Goal: Task Accomplishment & Management: Manage account settings

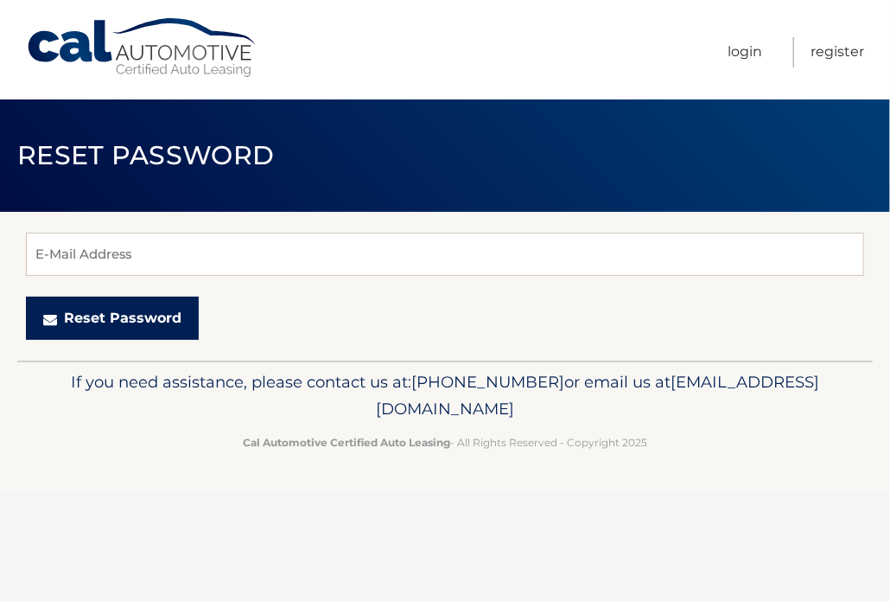
click at [118, 317] on button "Reset Password" at bounding box center [112, 318] width 173 height 43
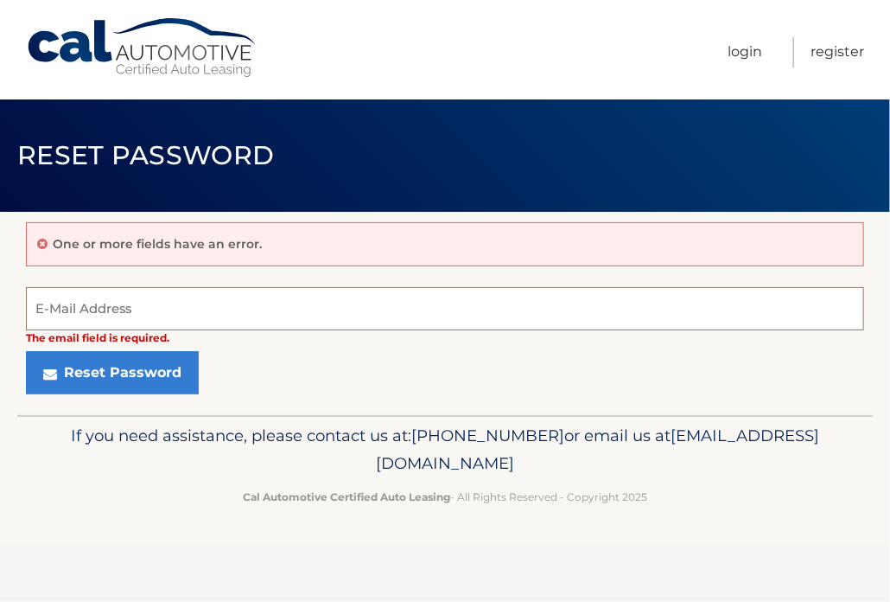
click at [90, 317] on input "E-Mail Address" at bounding box center [445, 308] width 839 height 43
type input "[EMAIL_ADDRESS][DOMAIN_NAME]"
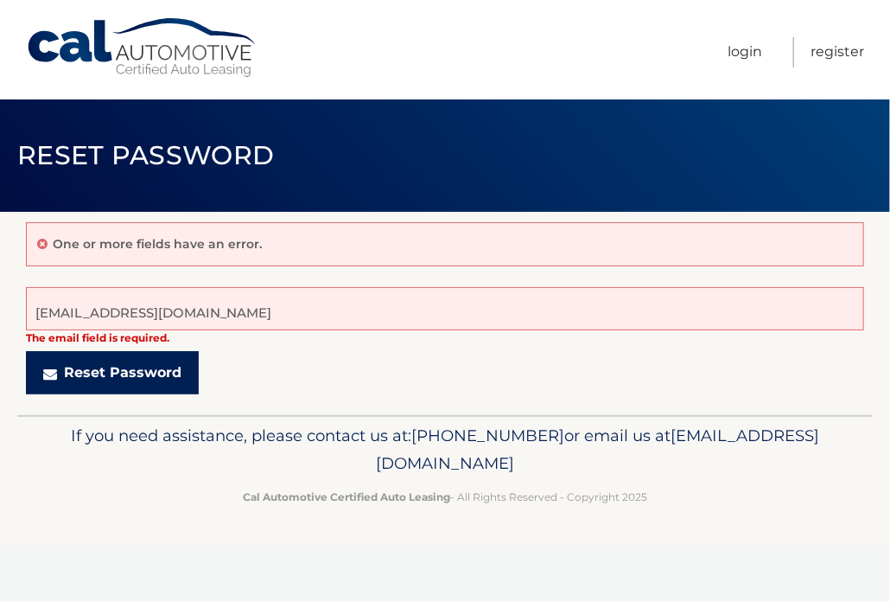
click at [130, 372] on button "Reset Password" at bounding box center [112, 372] width 173 height 43
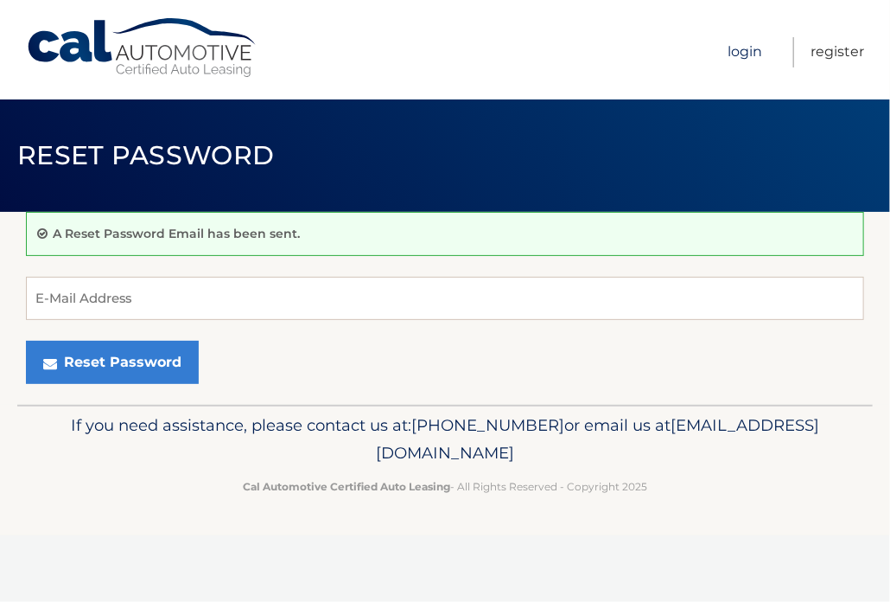
click at [740, 54] on link "Login" at bounding box center [745, 52] width 35 height 30
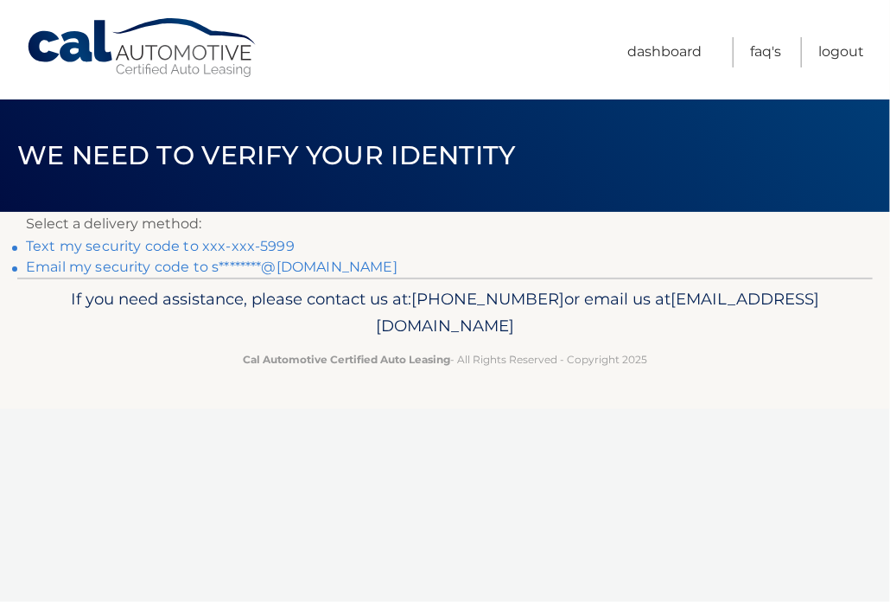
click at [184, 246] on link "Text my security code to xxx-xxx-5999" at bounding box center [160, 246] width 269 height 16
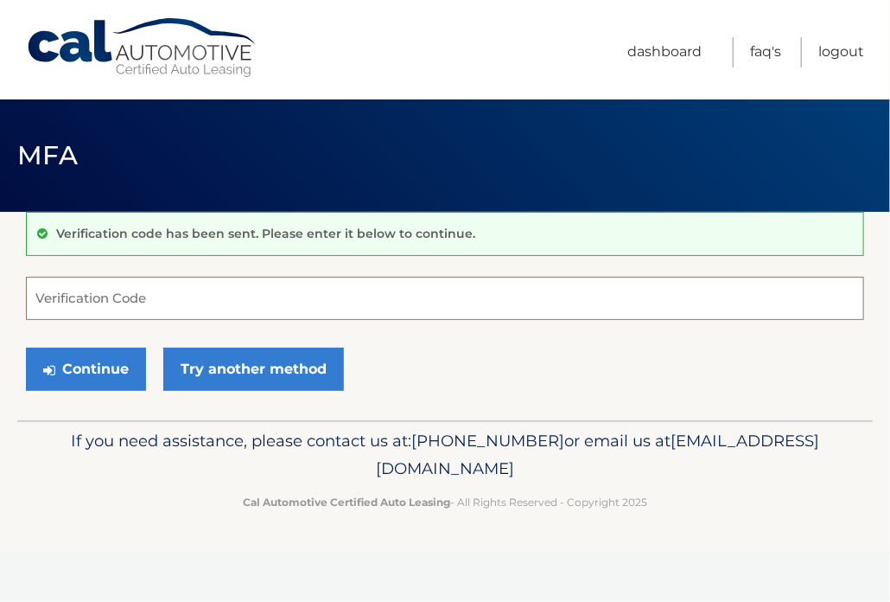
click at [139, 298] on input "Verification Code" at bounding box center [445, 298] width 839 height 43
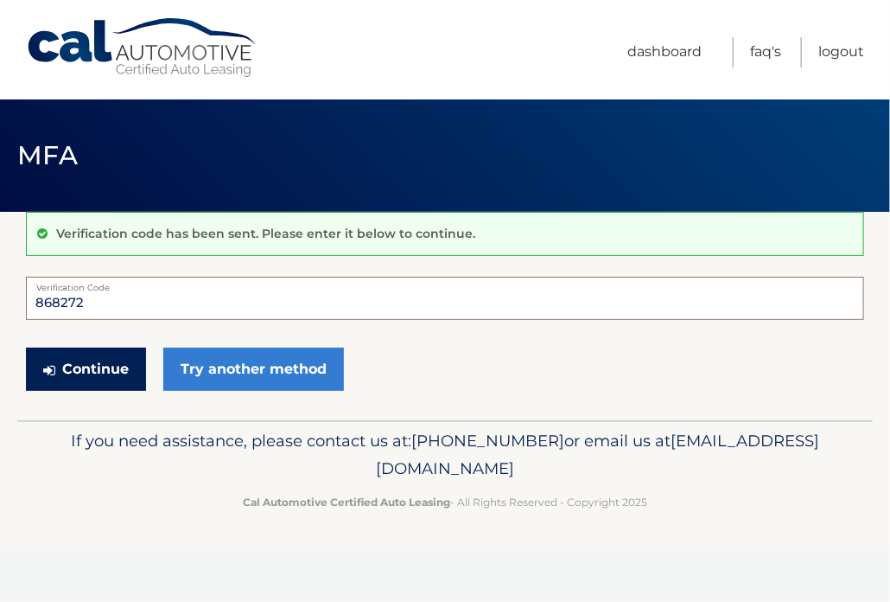
type input "868272"
click at [86, 363] on button "Continue" at bounding box center [86, 369] width 120 height 43
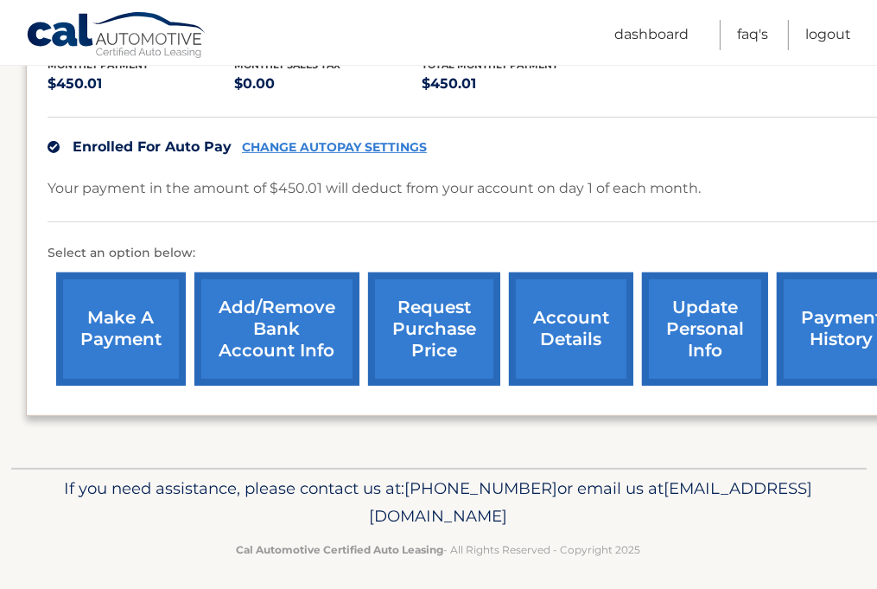
scroll to position [391, 0]
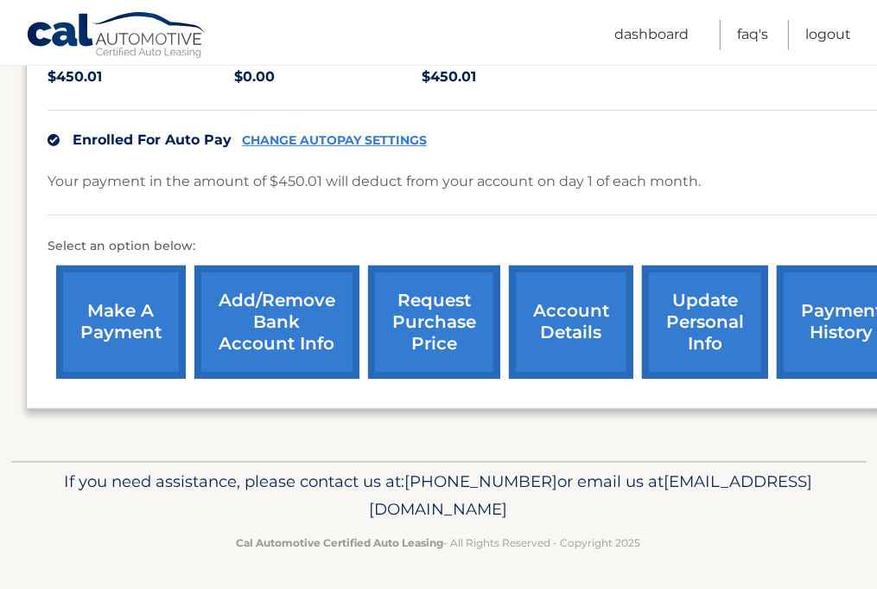
click at [591, 329] on link "account details" at bounding box center [571, 321] width 124 height 113
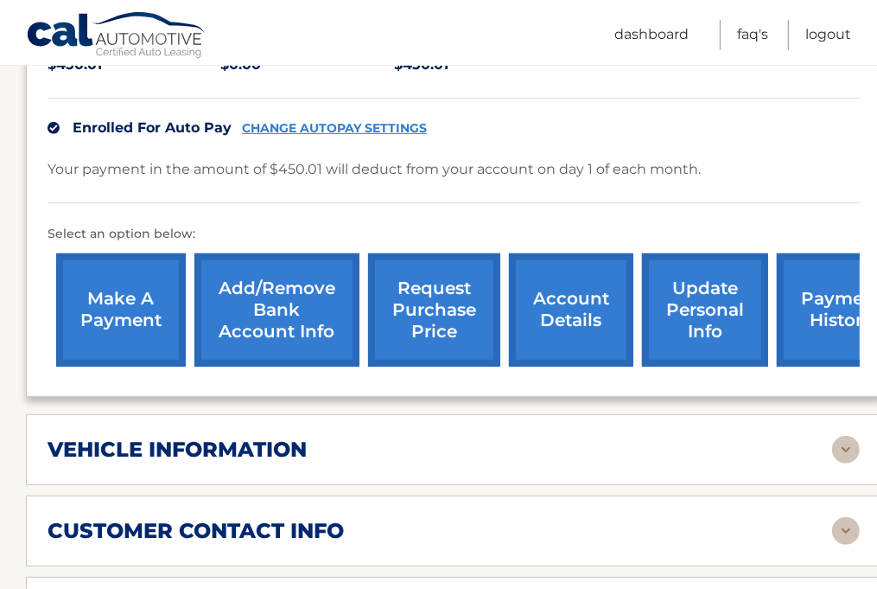
scroll to position [459, 0]
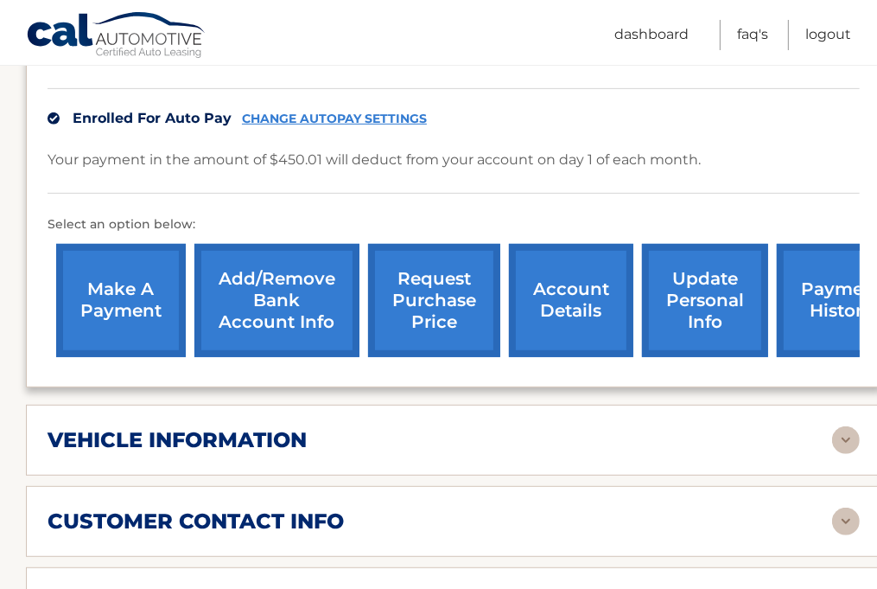
drag, startPoint x: 846, startPoint y: 574, endPoint x: 695, endPoint y: 500, distance: 168.6
click at [695, 508] on div "customer contact info" at bounding box center [440, 521] width 785 height 26
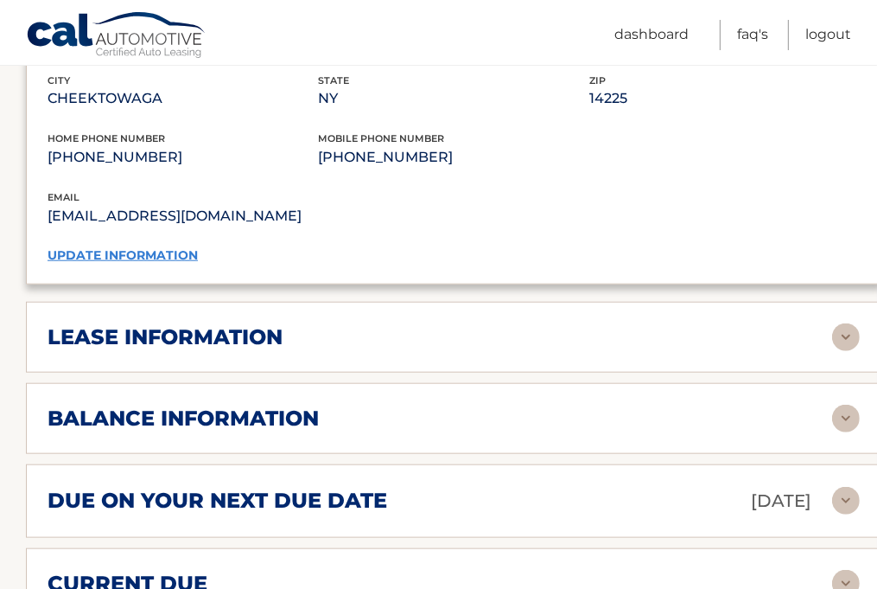
scroll to position [1107, 0]
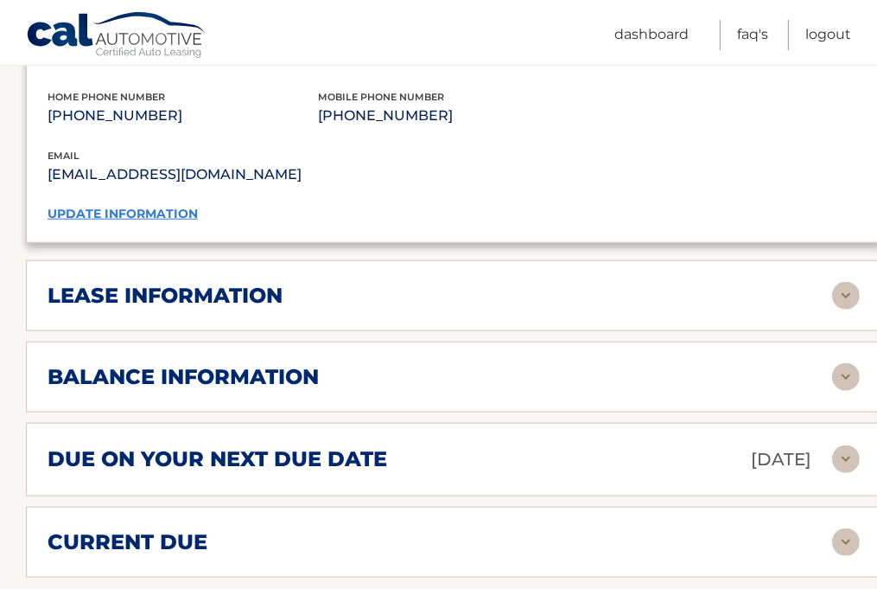
click at [90, 283] on h2 "lease information" at bounding box center [165, 296] width 235 height 26
